Goal: Navigation & Orientation: Find specific page/section

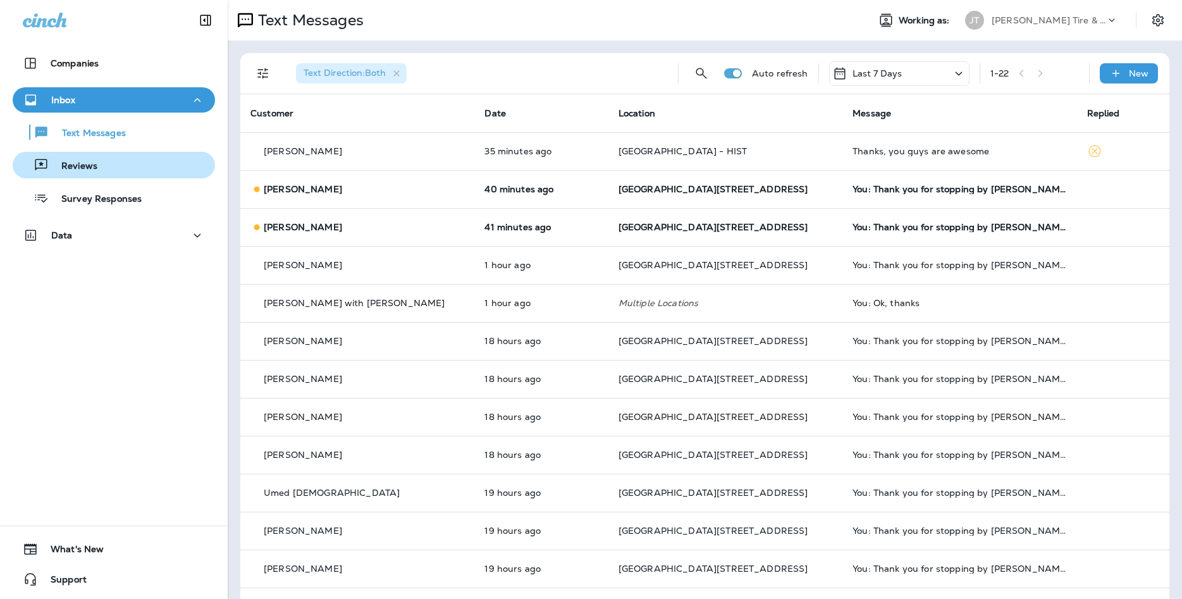
click at [139, 175] on button "Reviews" at bounding box center [114, 165] width 202 height 27
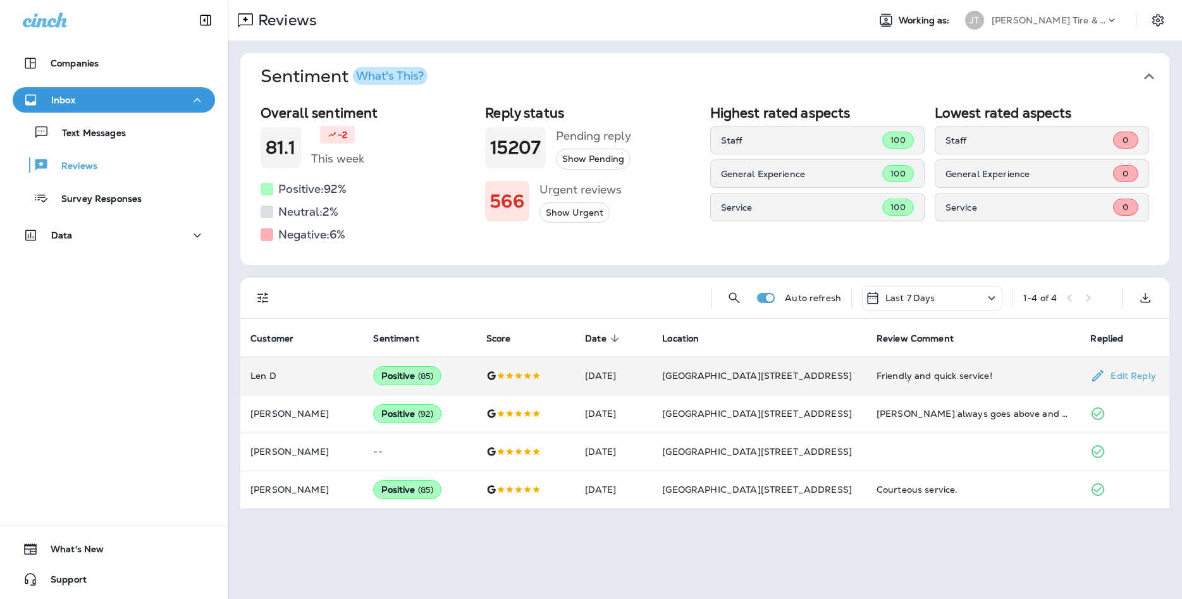
click at [843, 371] on td "[GEOGRAPHIC_DATA][STREET_ADDRESS]" at bounding box center [759, 376] width 214 height 38
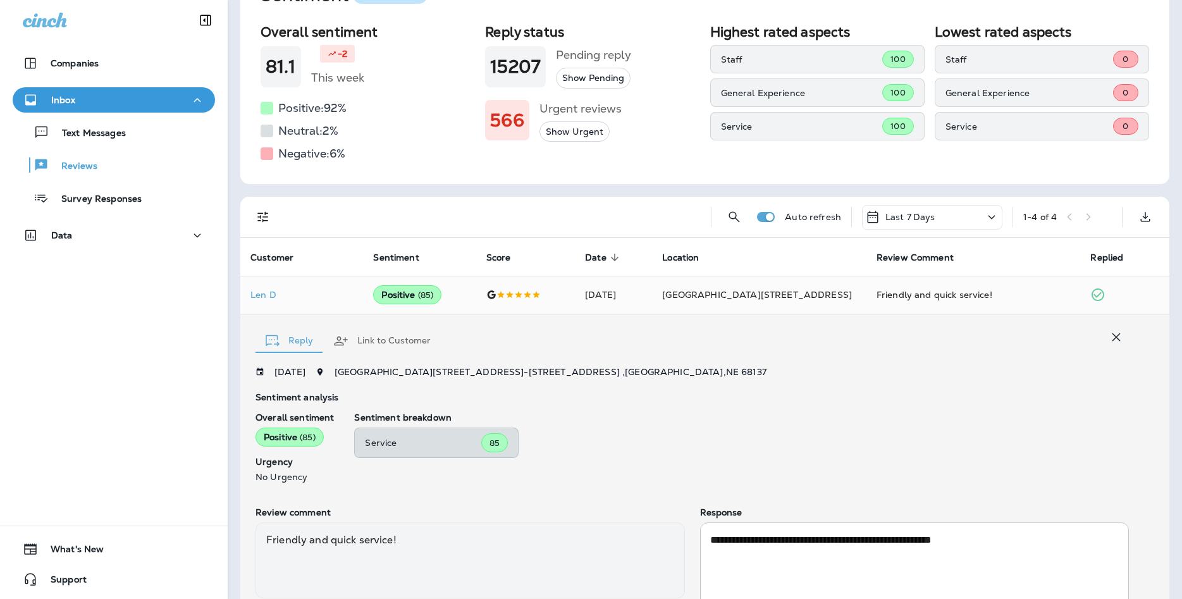
scroll to position [205, 0]
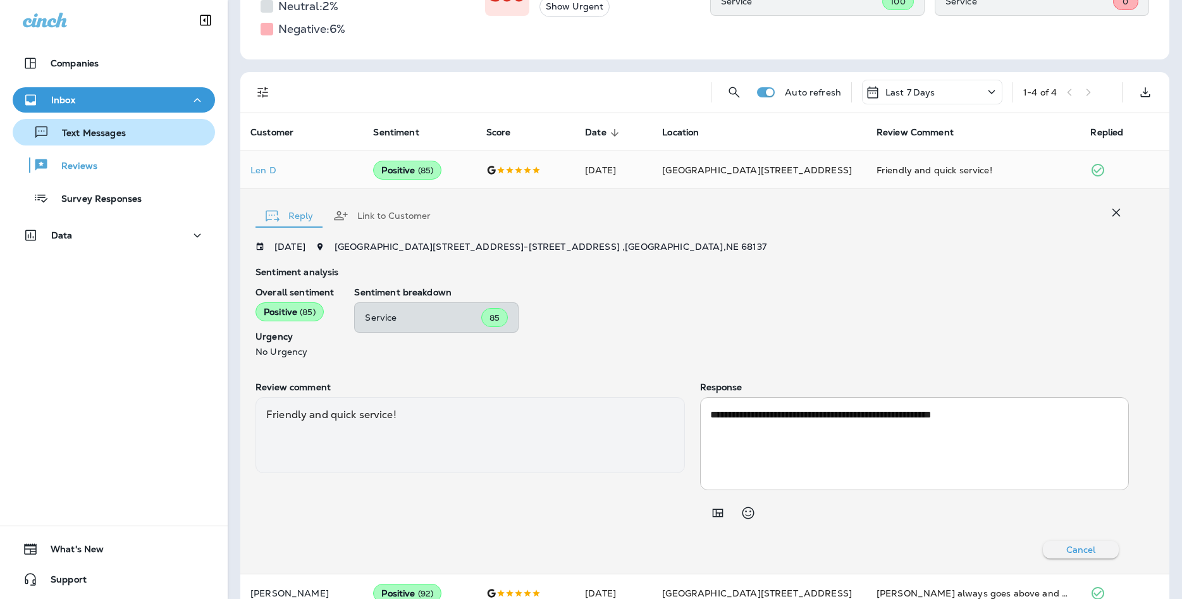
click at [96, 128] on p "Text Messages" at bounding box center [87, 134] width 77 height 12
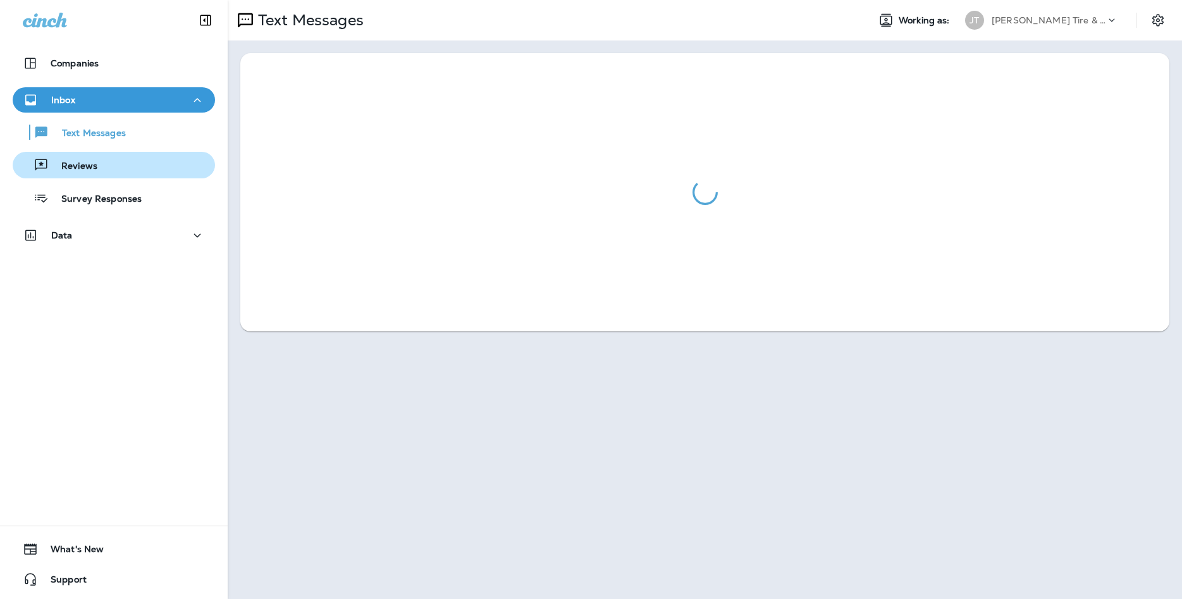
click at [114, 161] on div "Reviews" at bounding box center [114, 165] width 192 height 19
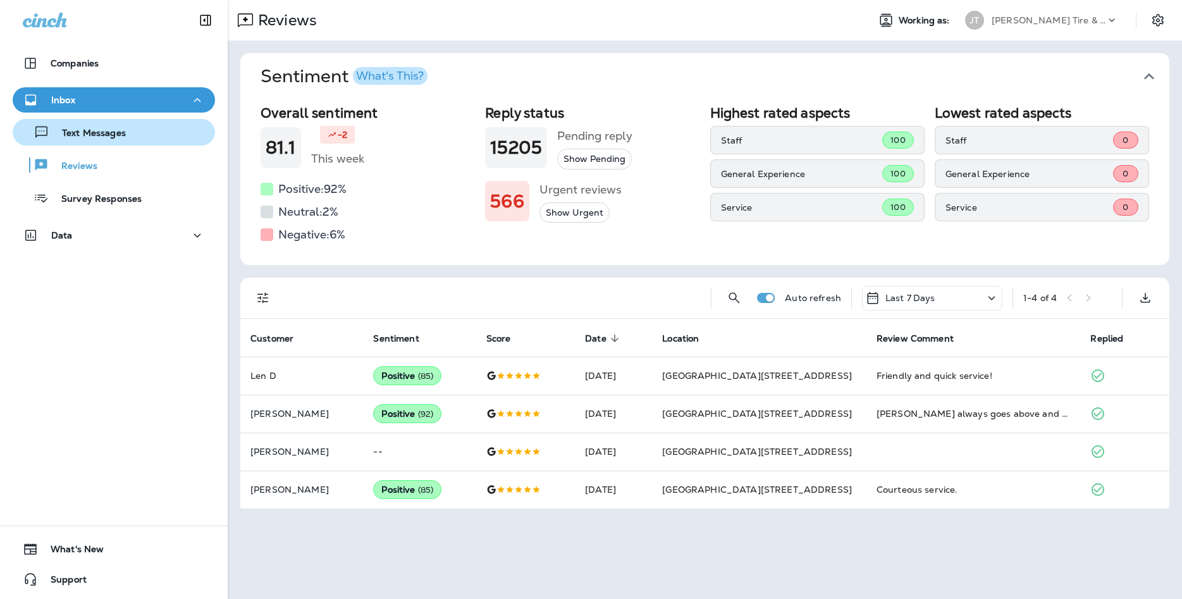
click at [159, 139] on div "Text Messages" at bounding box center [114, 132] width 192 height 19
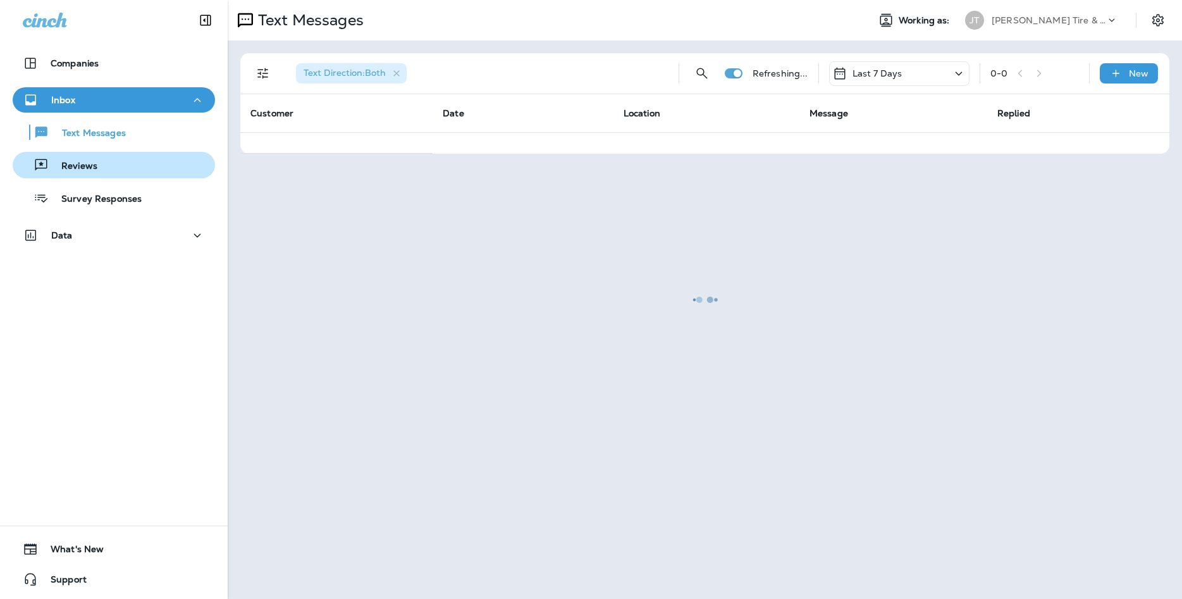
click at [168, 172] on div "Reviews" at bounding box center [114, 165] width 192 height 19
